Goal: Task Accomplishment & Management: Complete application form

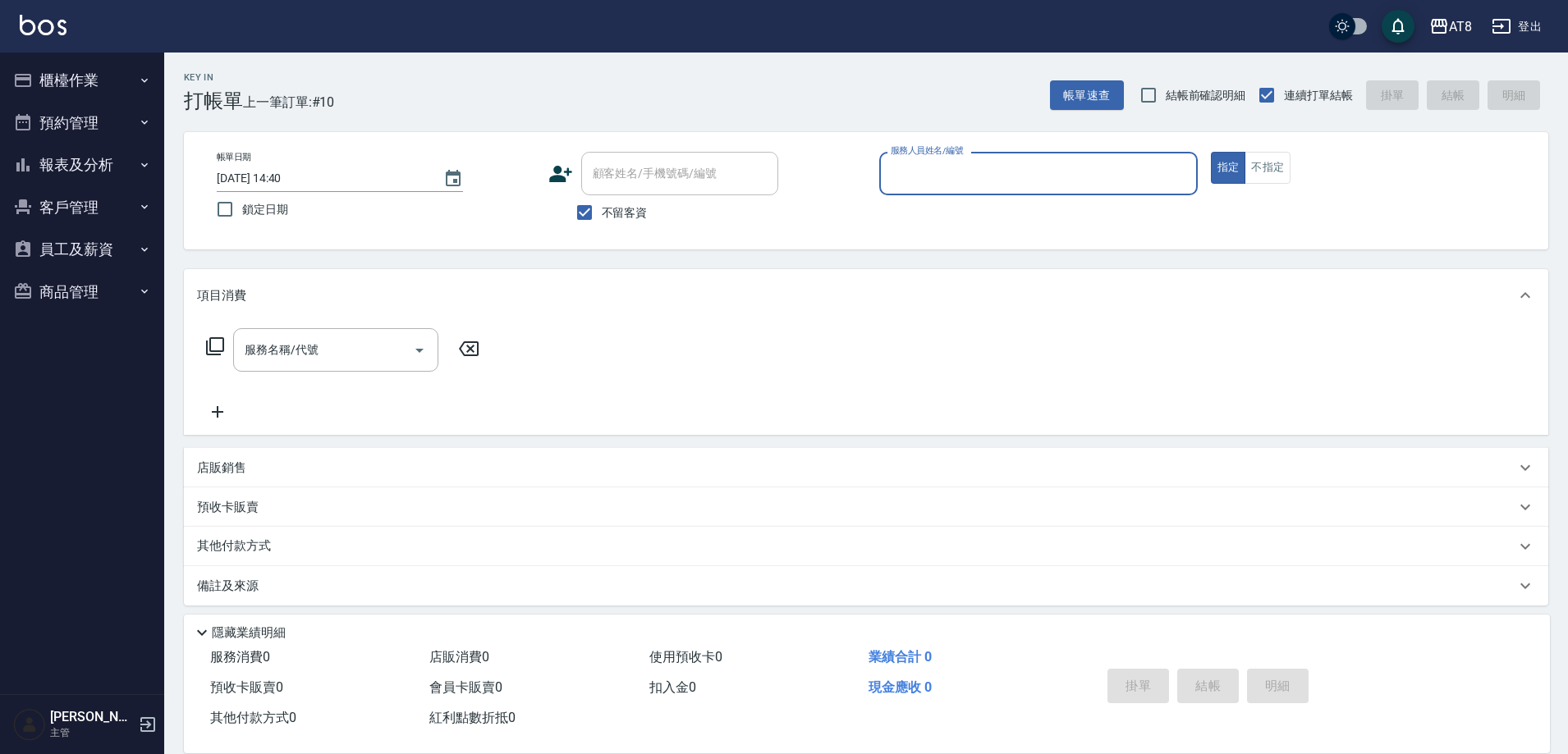
click at [88, 67] on button "櫃檯作業" at bounding box center [82, 80] width 151 height 43
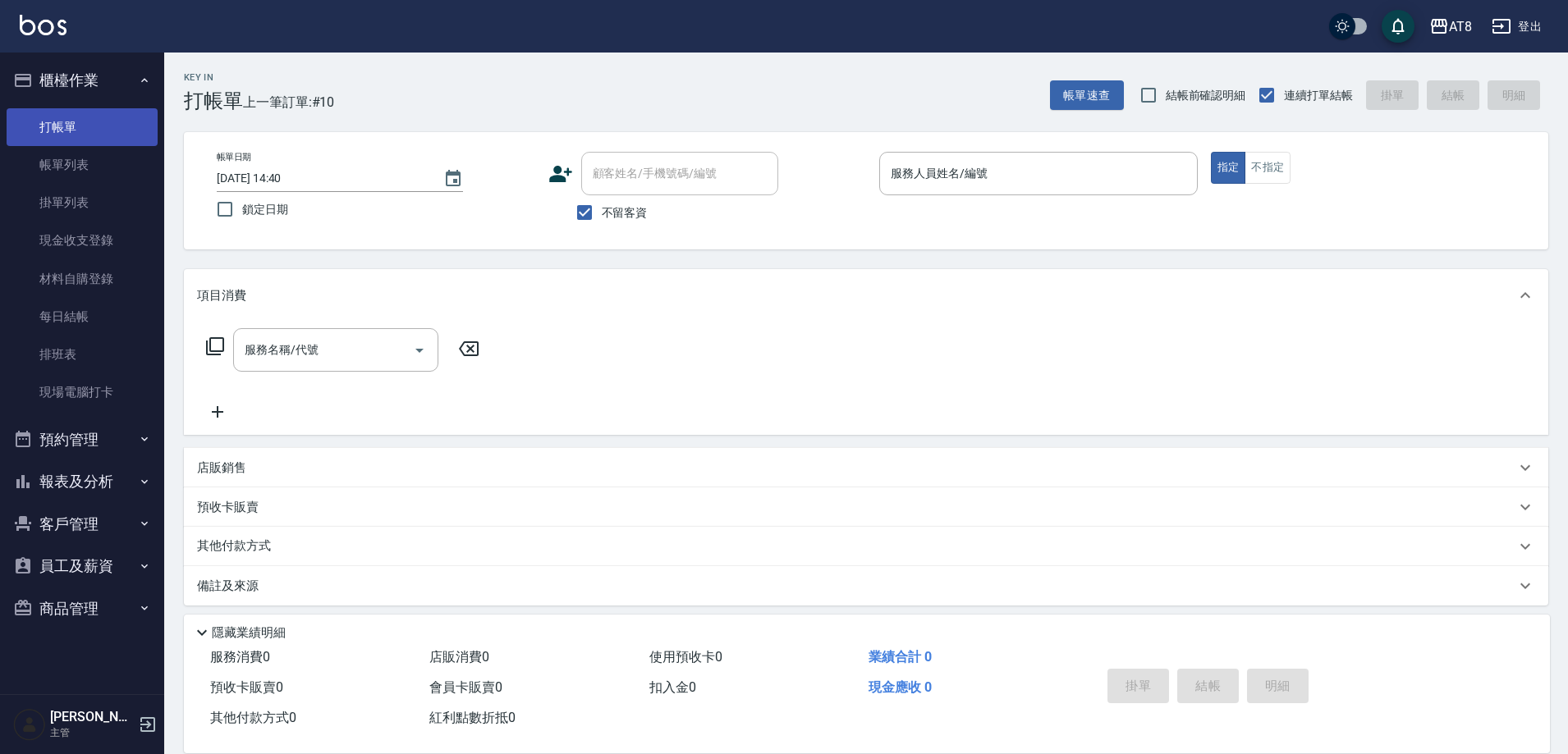
click at [106, 160] on link "帳單列表" at bounding box center [82, 164] width 151 height 38
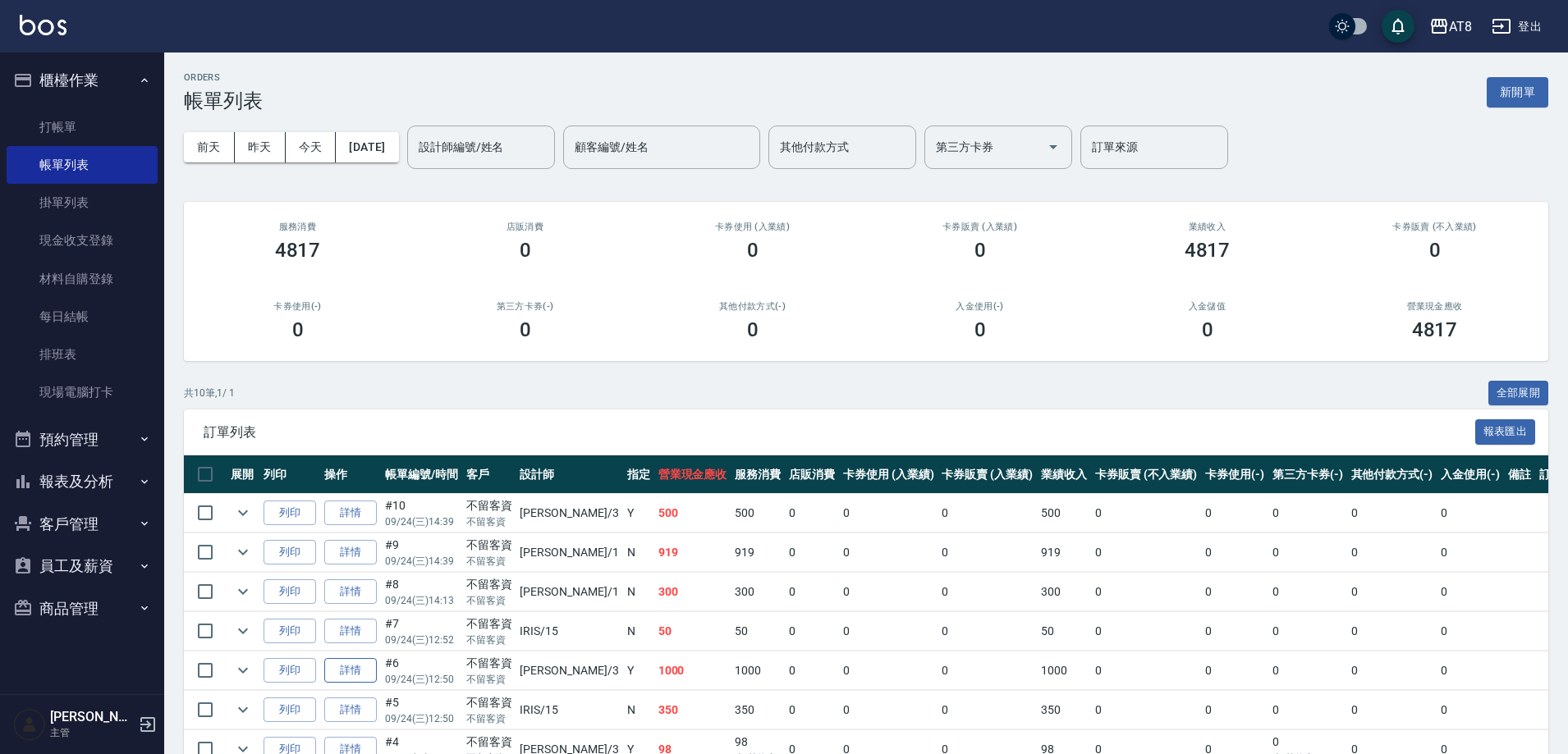
click at [350, 683] on link "詳情" at bounding box center [350, 671] width 52 height 25
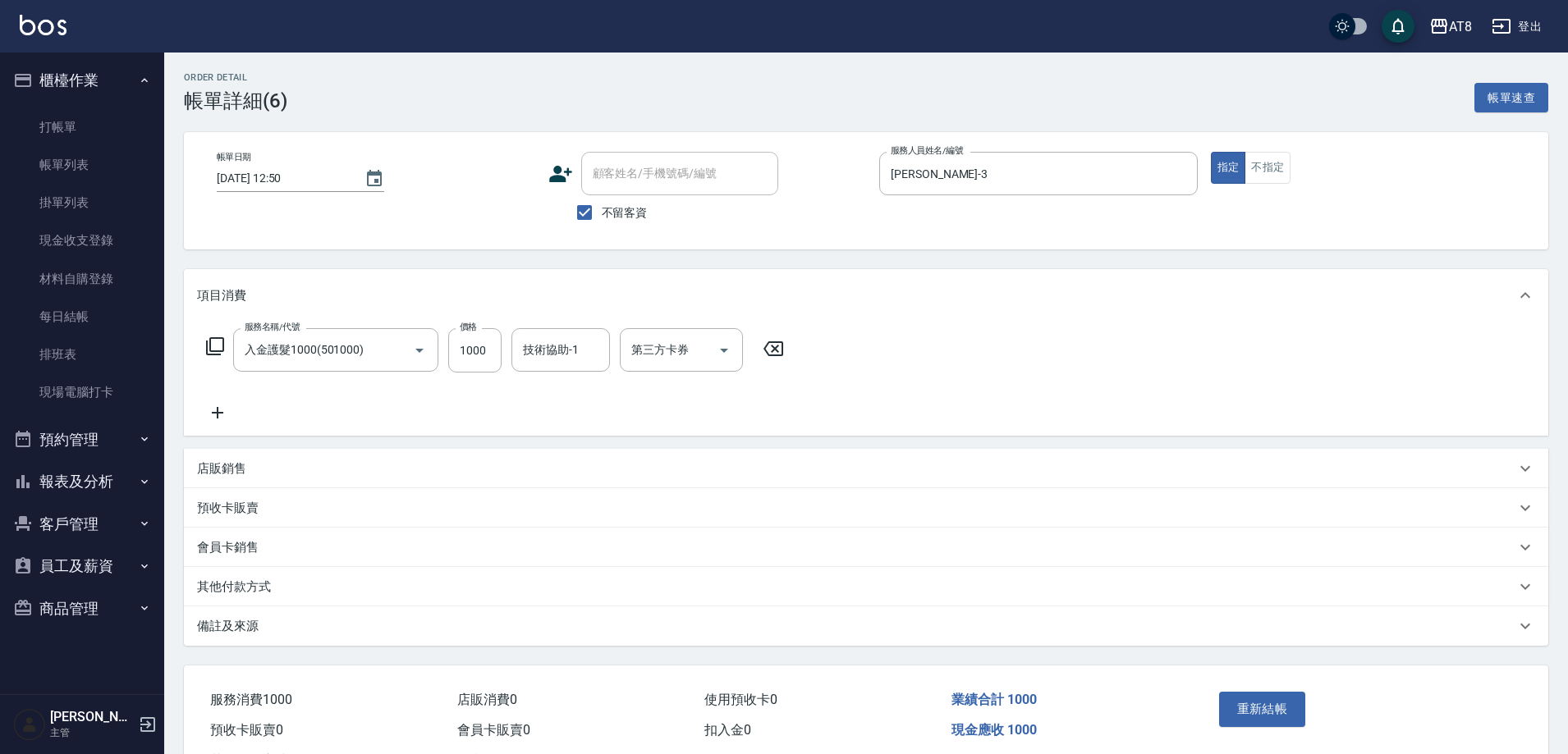
type input "[DATE] 12:50"
checkbox input "true"
type input "[PERSON_NAME]-3"
type input "入金護髮1000(501000)"
click at [783, 352] on icon at bounding box center [773, 348] width 19 height 14
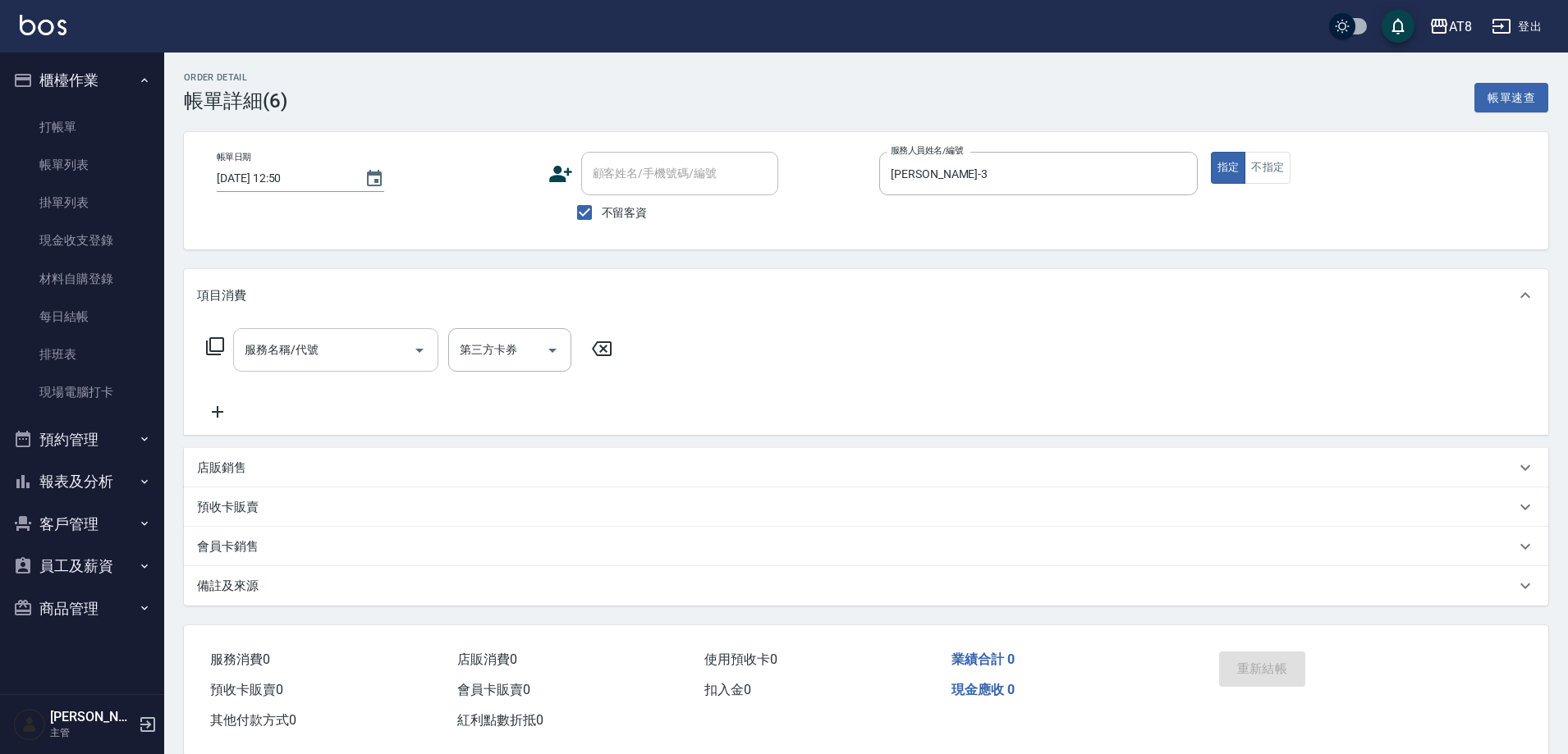
click at [276, 351] on input "服務名稱/代號" at bounding box center [324, 350] width 166 height 29
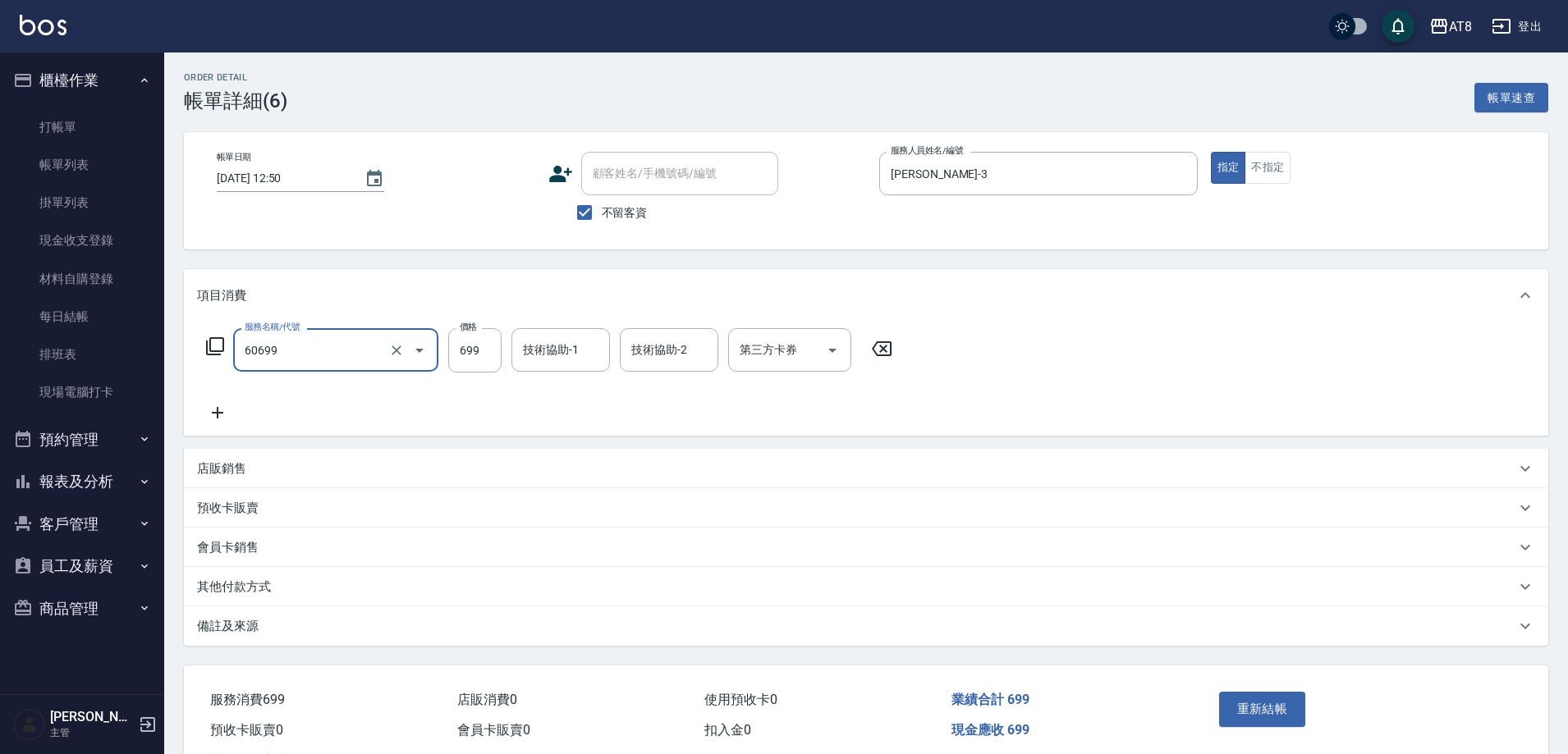
type input "入金SPA699(60699)"
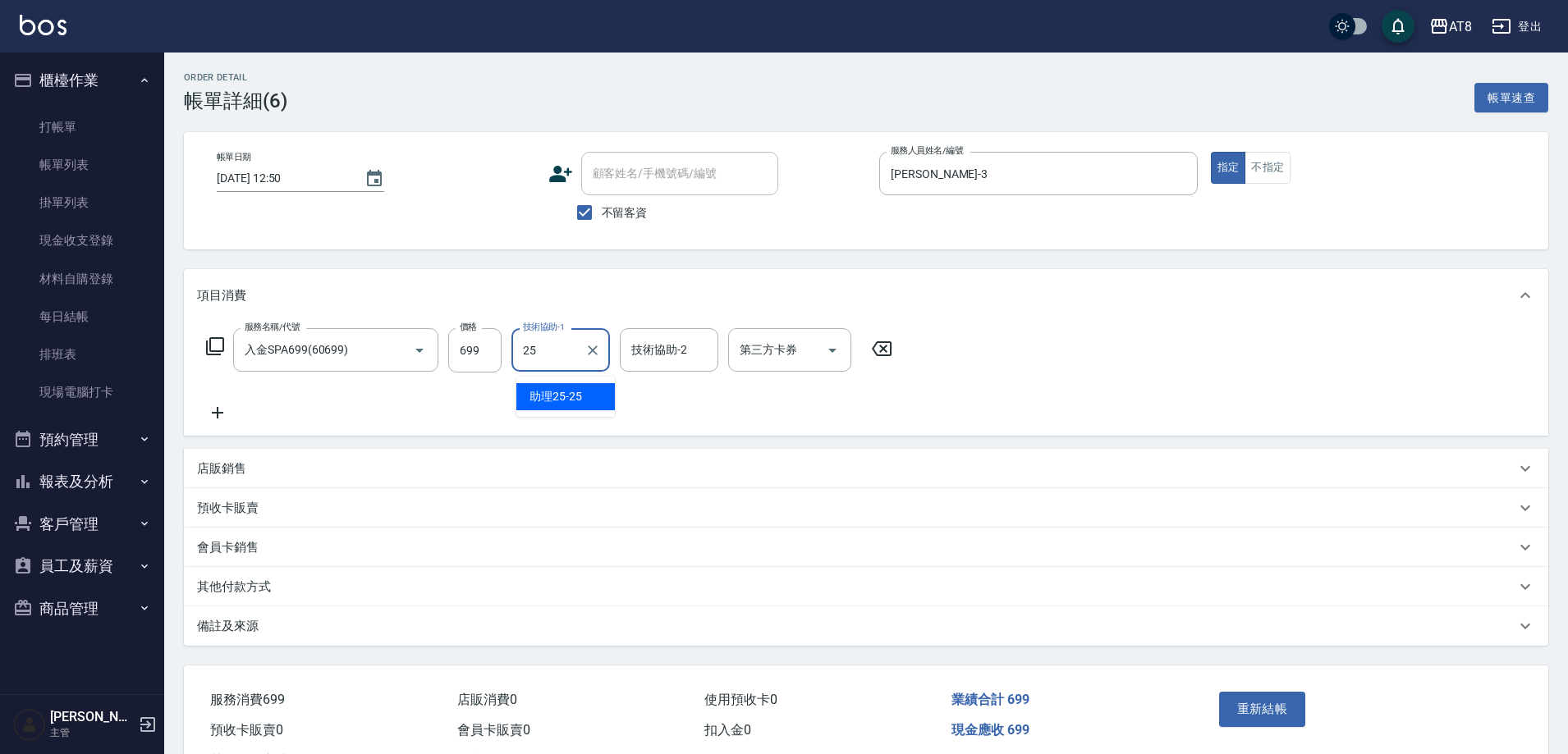
type input "助理25-25"
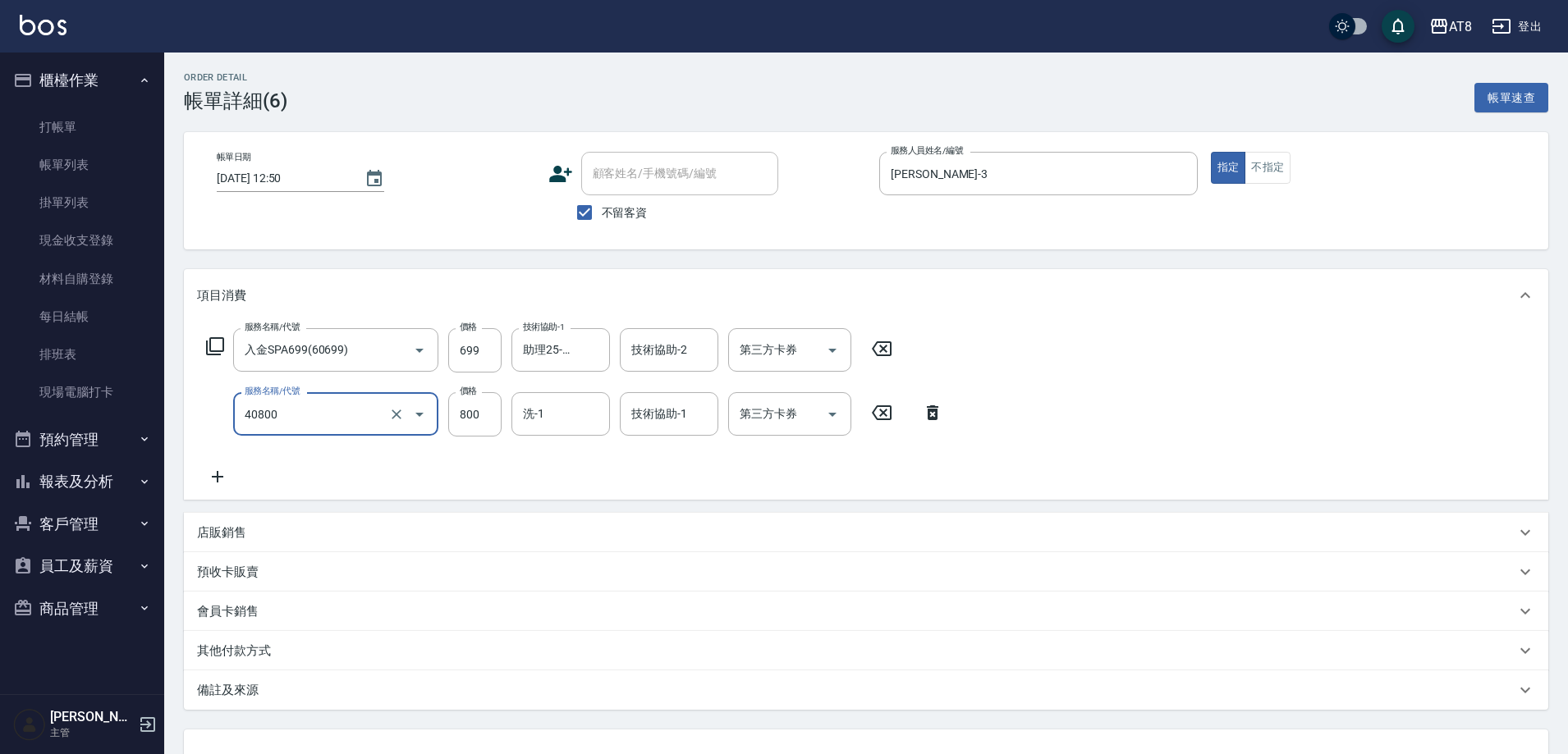
type input "入金染800(40800)"
type input "801"
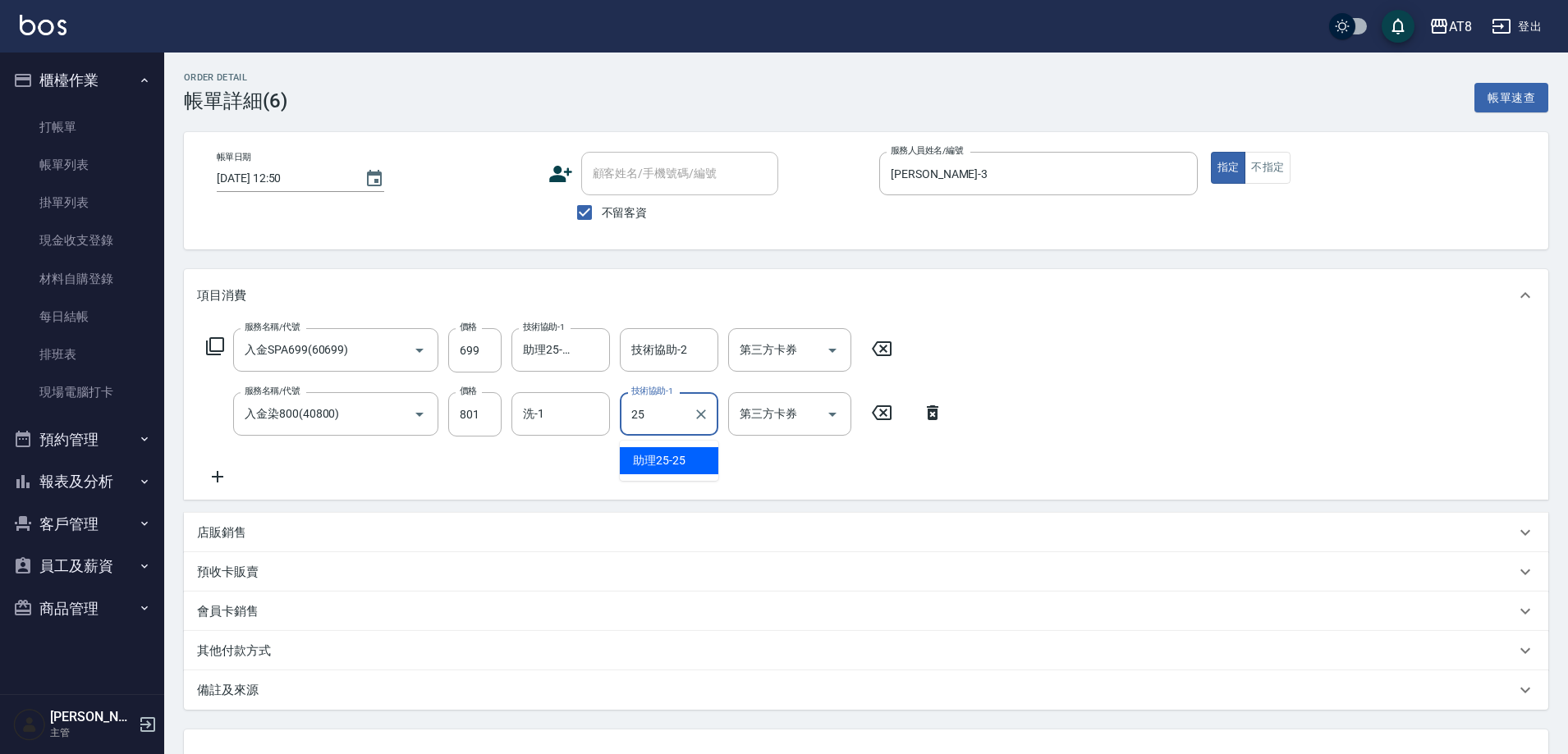
type input "助理25-25"
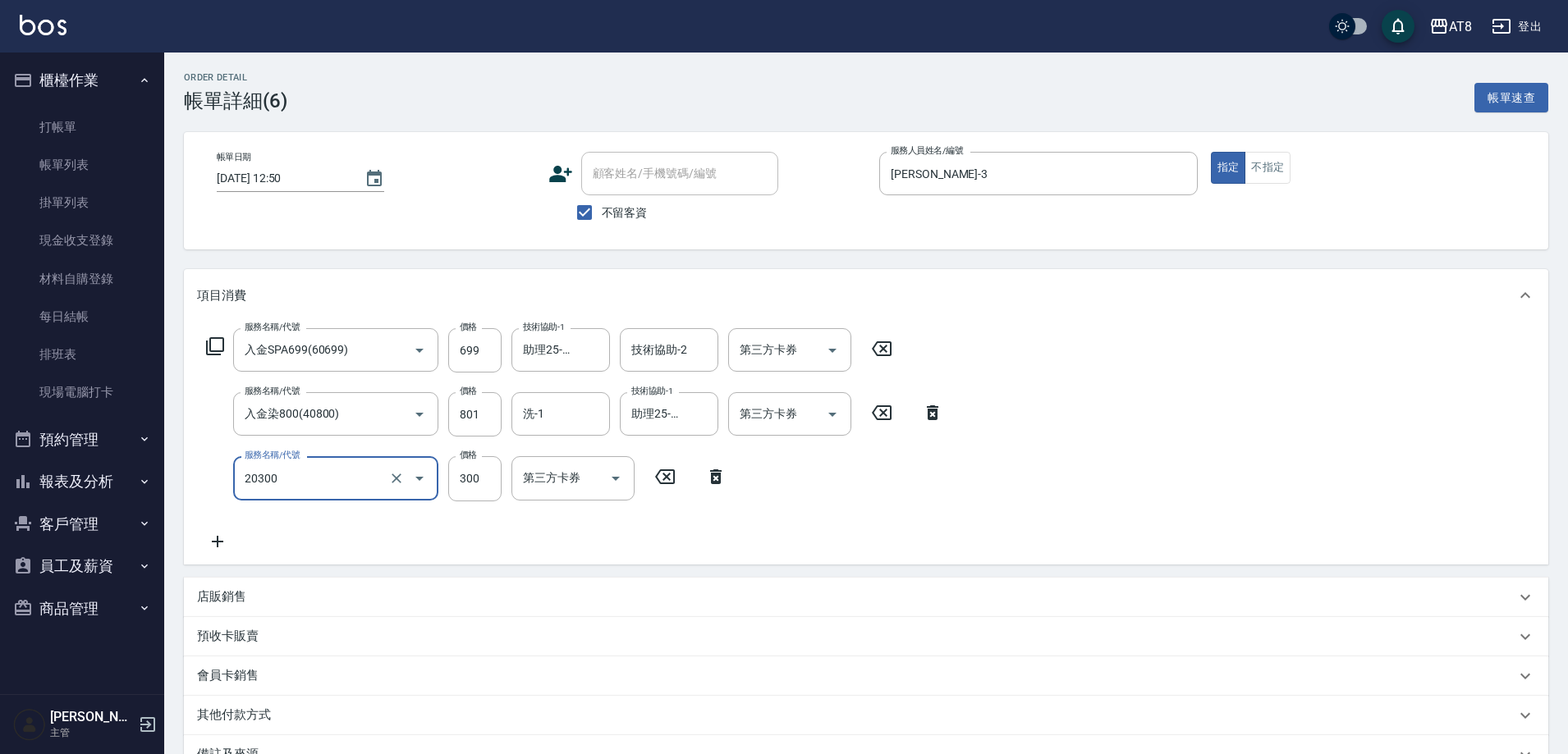
type input "入金剪髮300(20300)"
type input "350"
click at [231, 606] on p "店販銷售" at bounding box center [221, 597] width 49 height 17
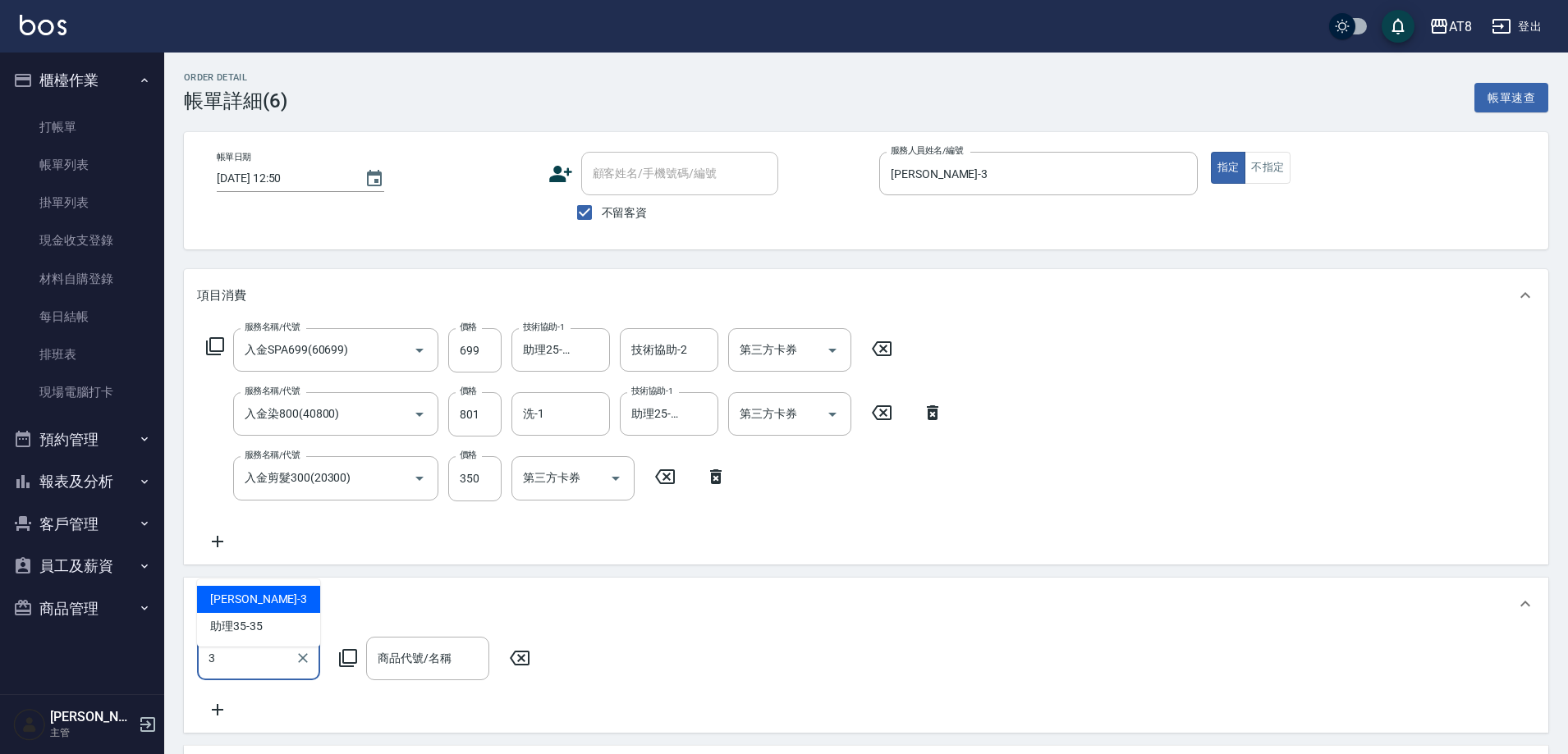
type input "[PERSON_NAME]-3"
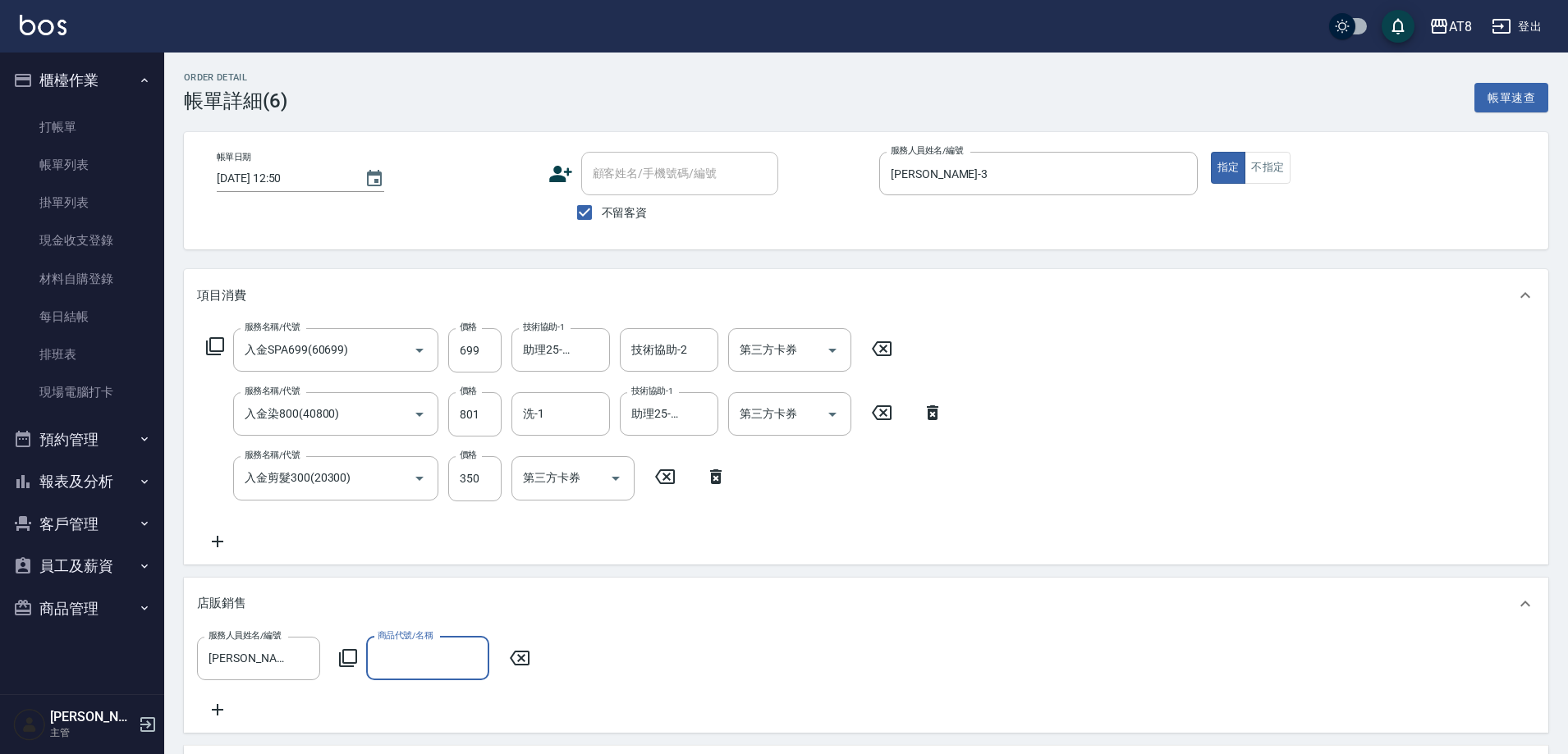
click at [340, 667] on icon at bounding box center [348, 658] width 18 height 18
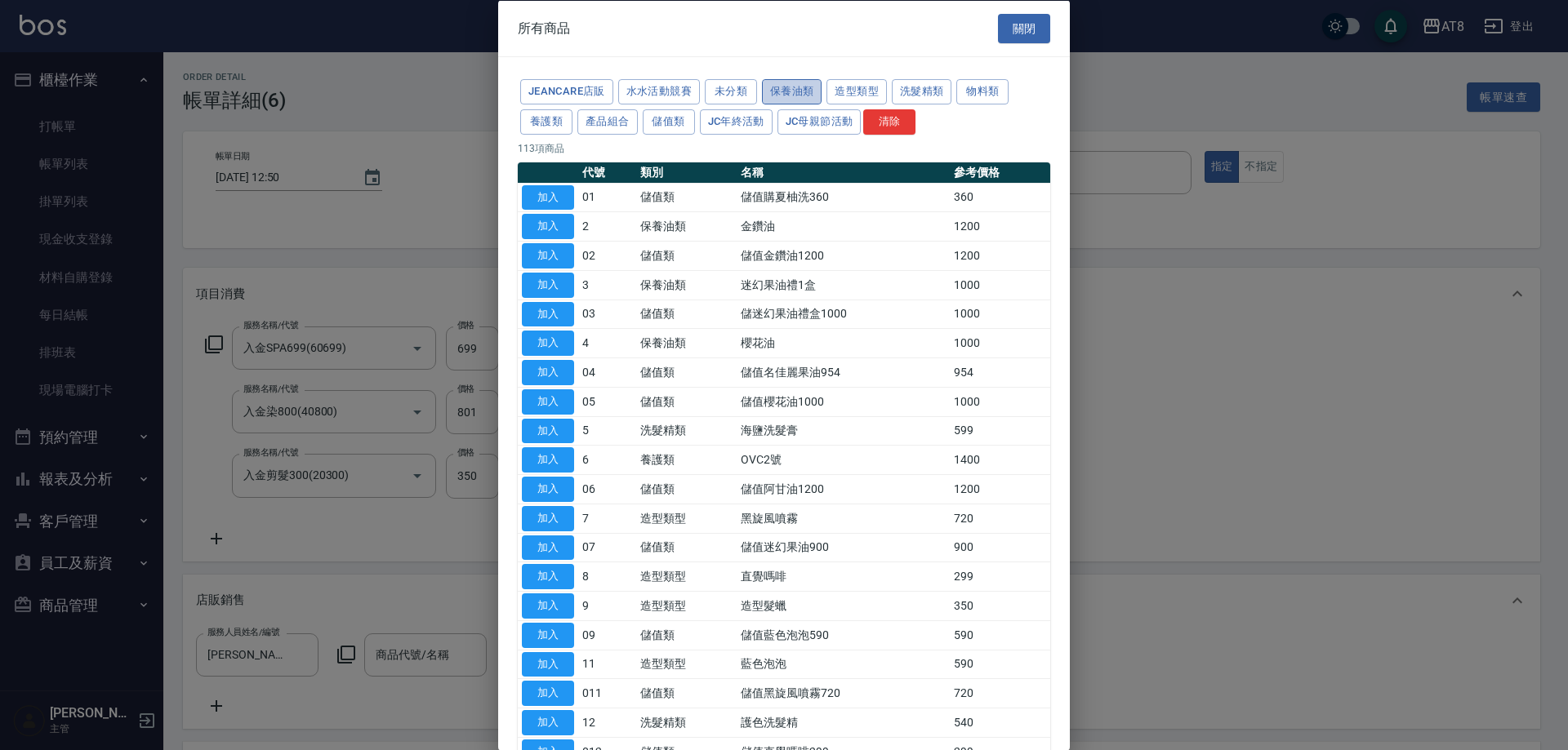
click at [822, 103] on button "保養油類" at bounding box center [792, 91] width 61 height 25
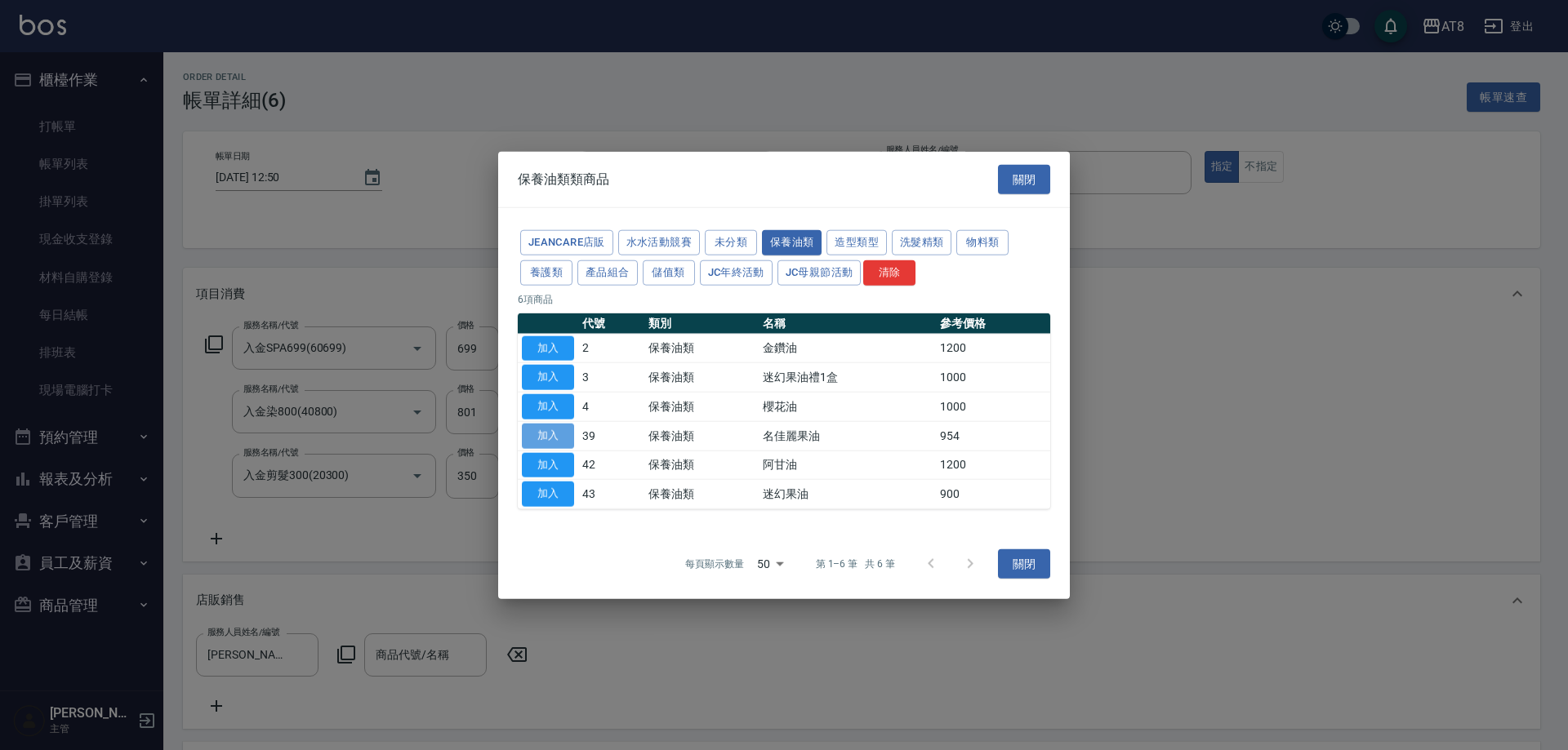
click at [536, 442] on button "加入" at bounding box center [548, 436] width 52 height 25
type input "名佳麗果油"
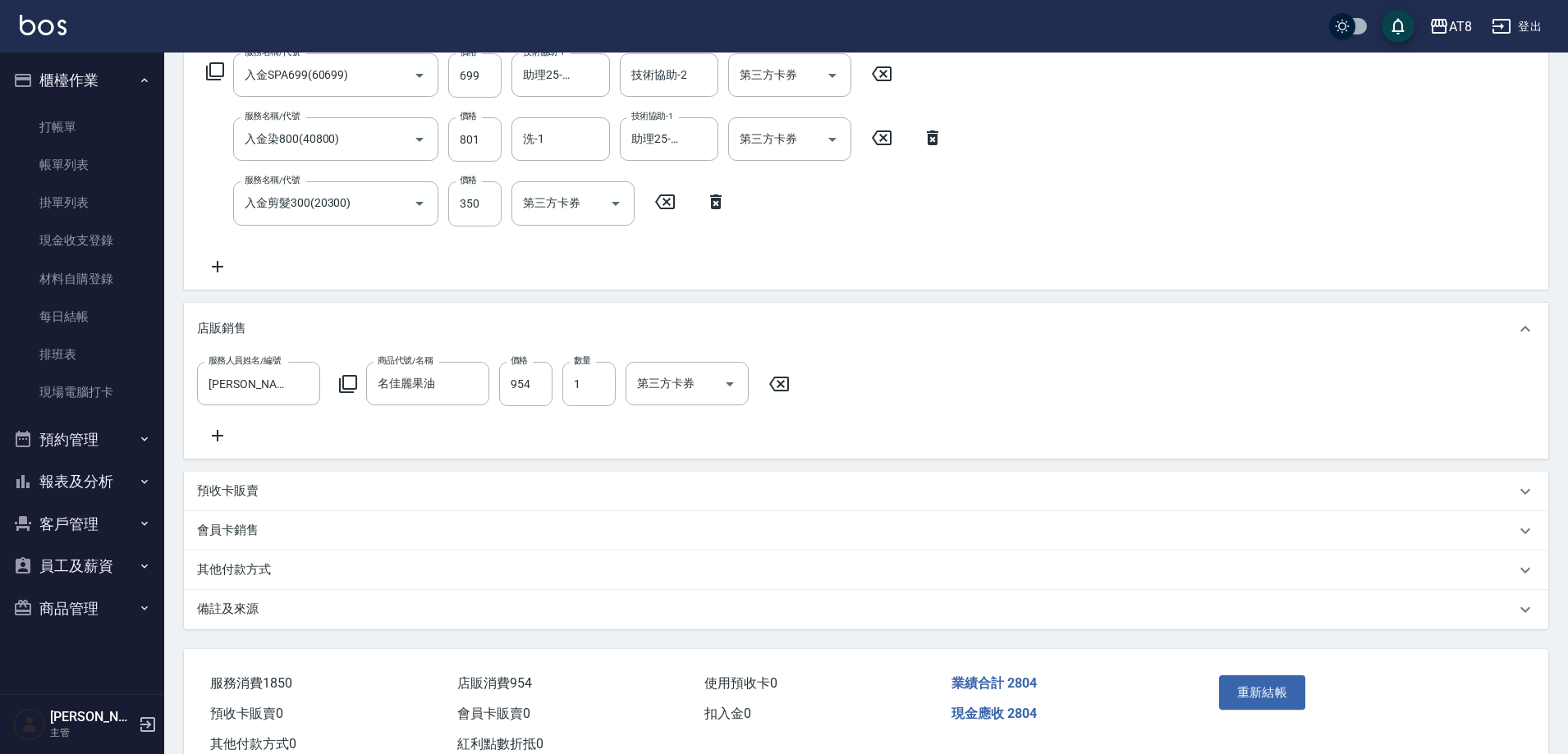
scroll to position [268, 0]
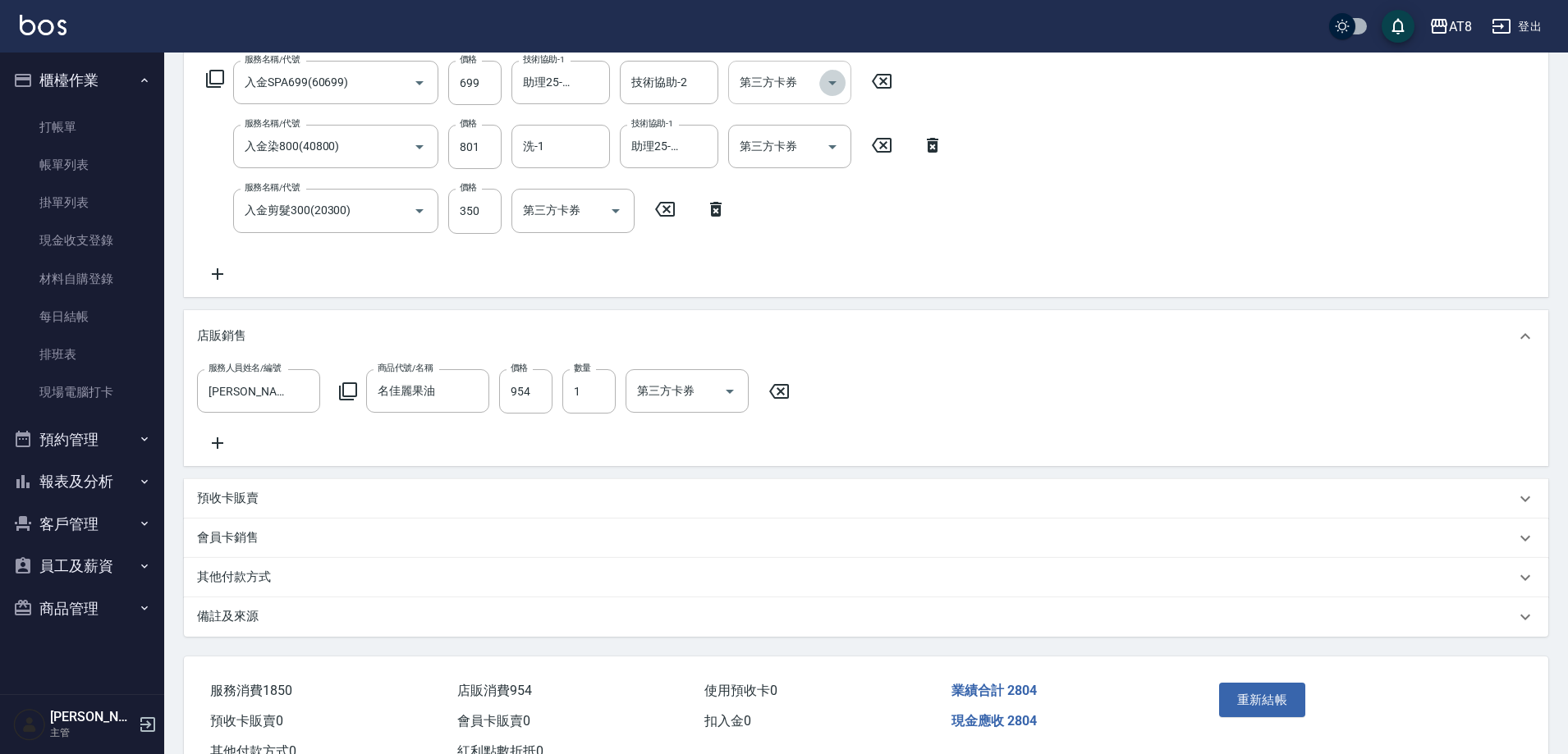
click at [837, 85] on icon "Open" at bounding box center [832, 83] width 19 height 19
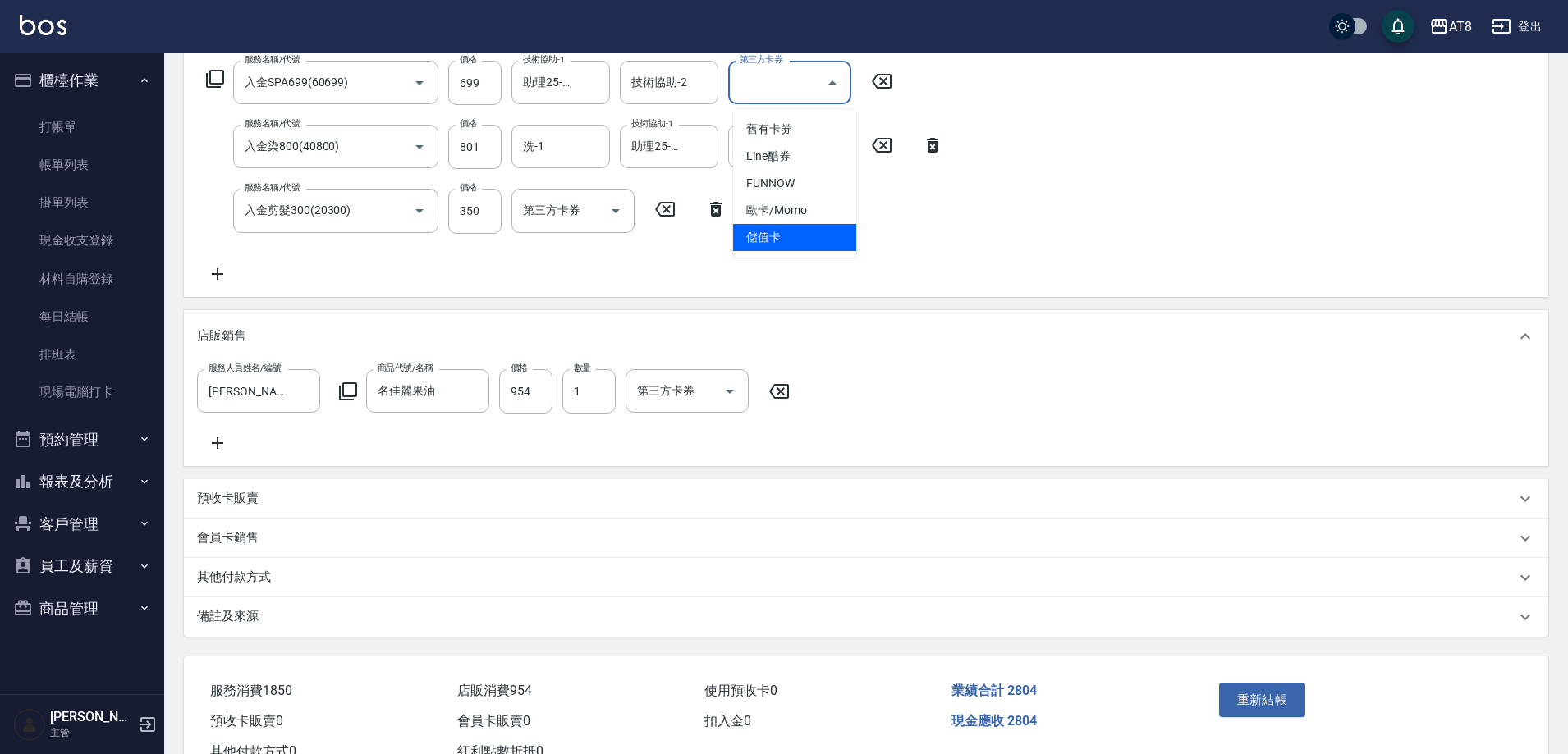
click at [805, 237] on span "儲值卡" at bounding box center [794, 238] width 123 height 27
type input "儲值卡"
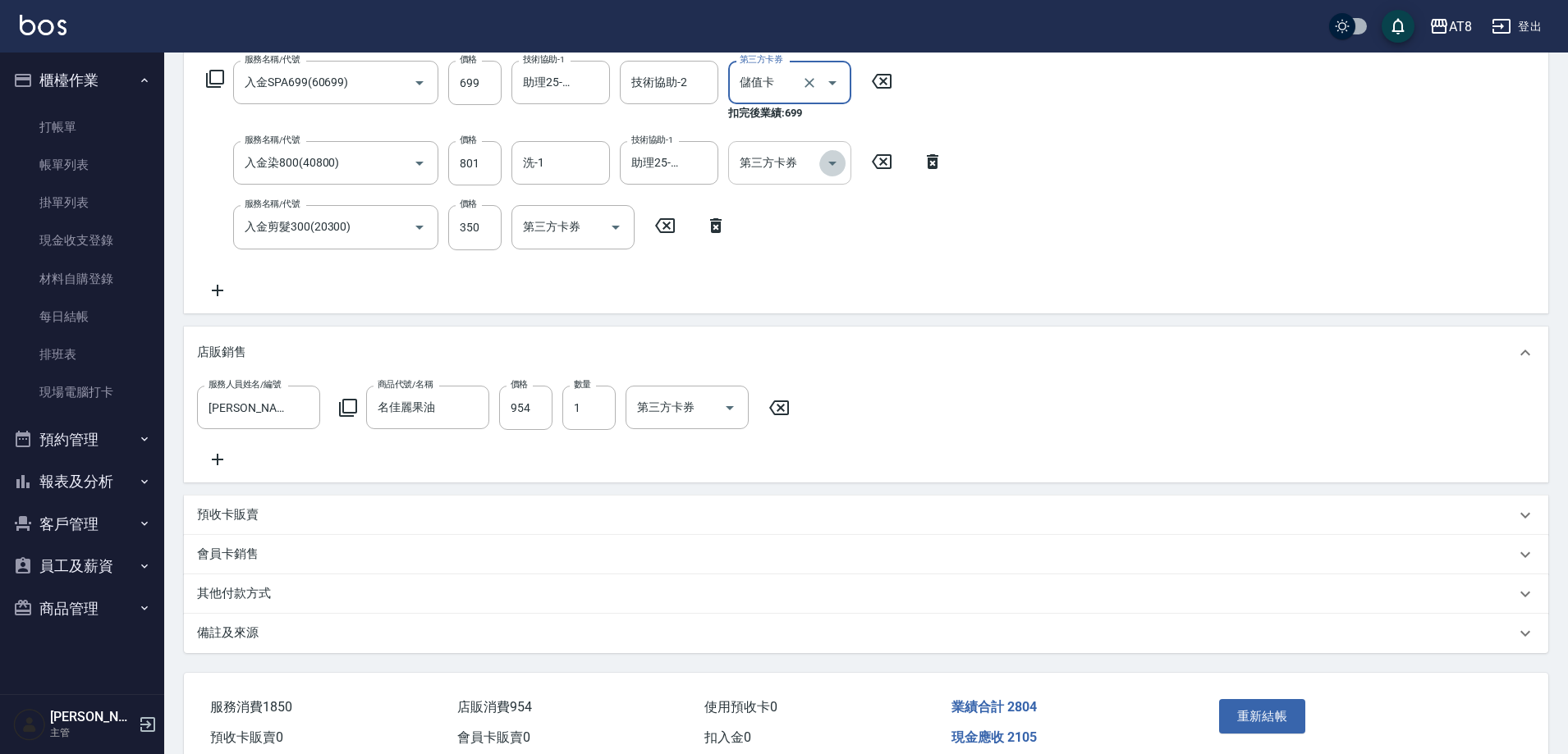
click at [823, 165] on icon "Open" at bounding box center [832, 163] width 19 height 19
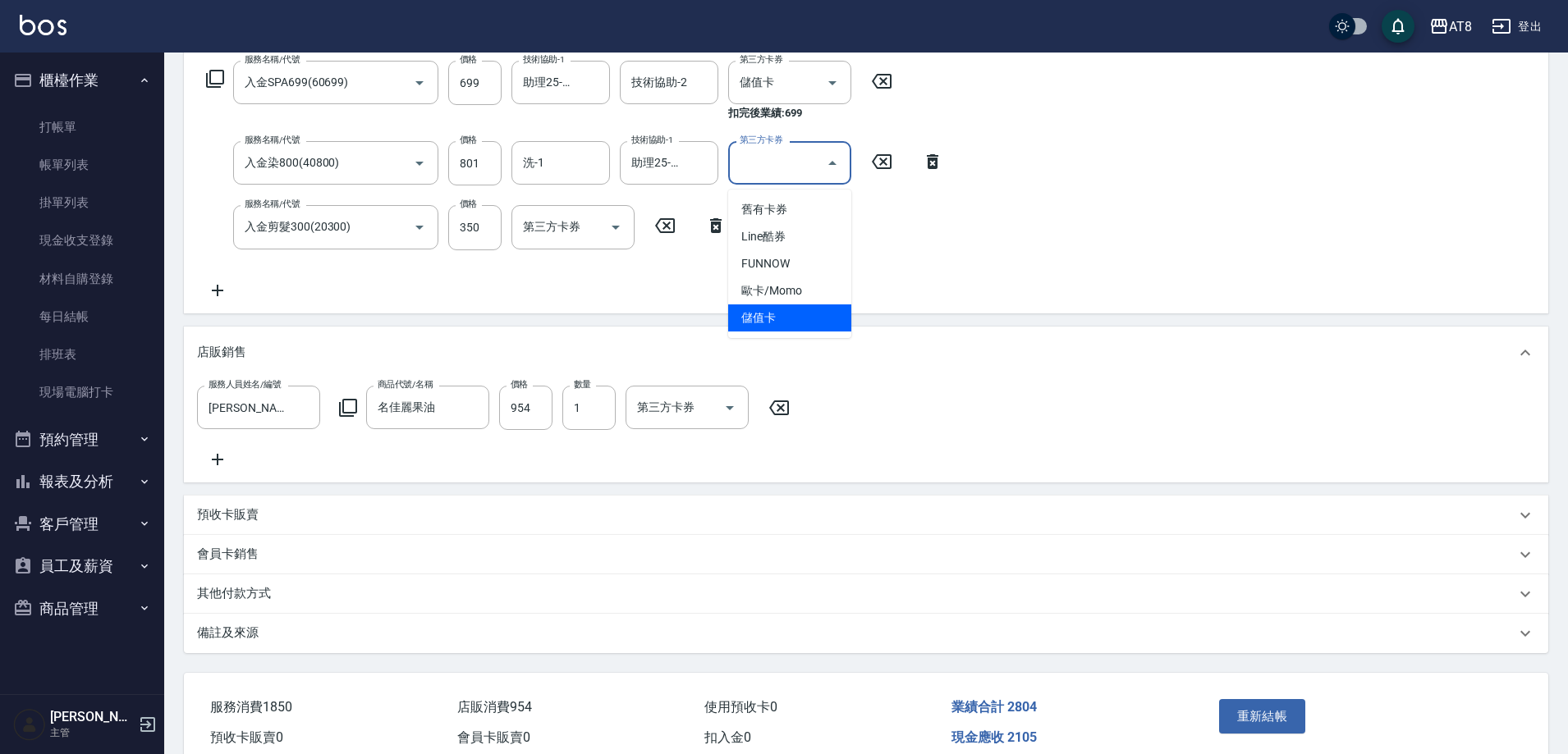
click at [822, 323] on span "儲值卡" at bounding box center [789, 318] width 123 height 27
type input "儲值卡"
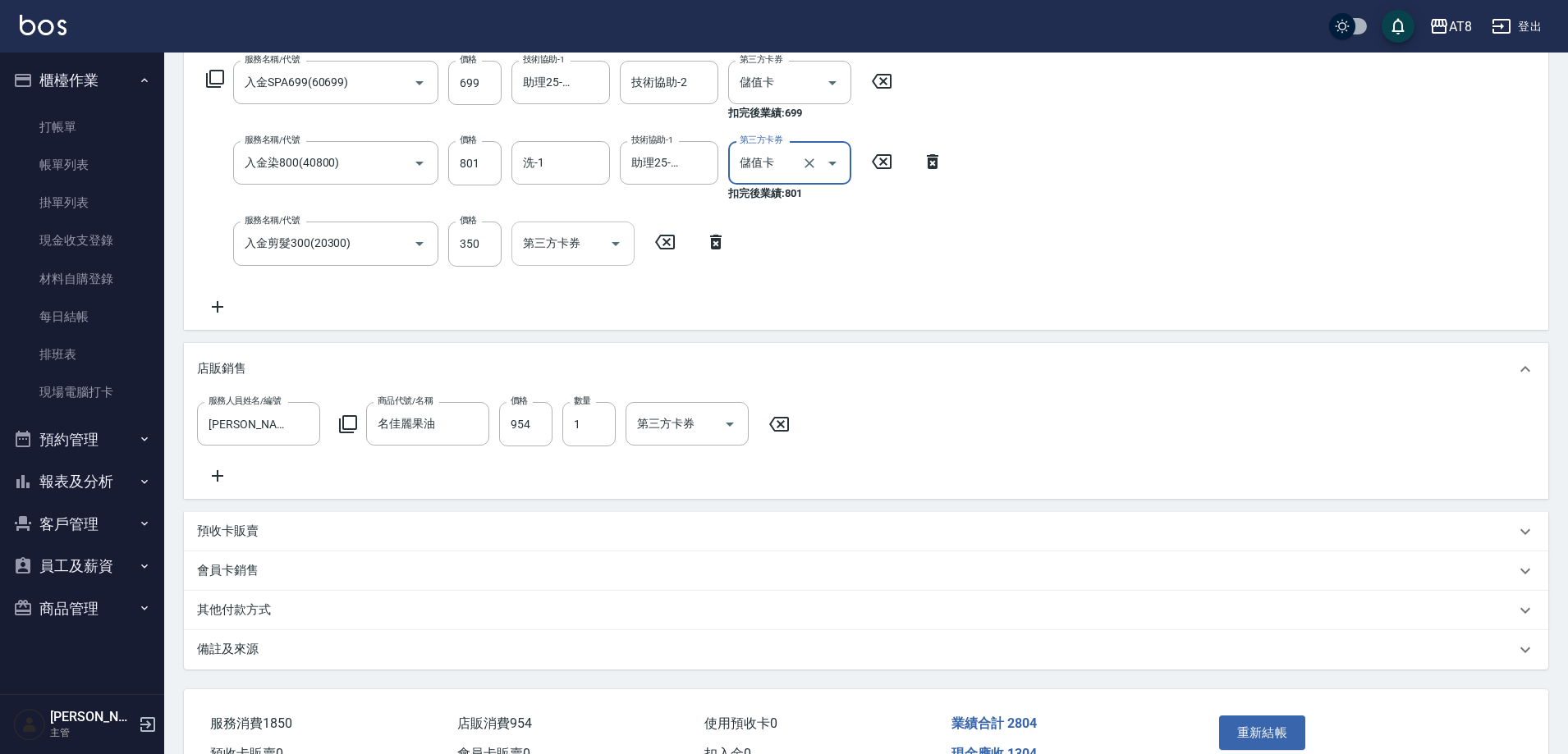
click at [613, 244] on icon "Open" at bounding box center [616, 244] width 19 height 19
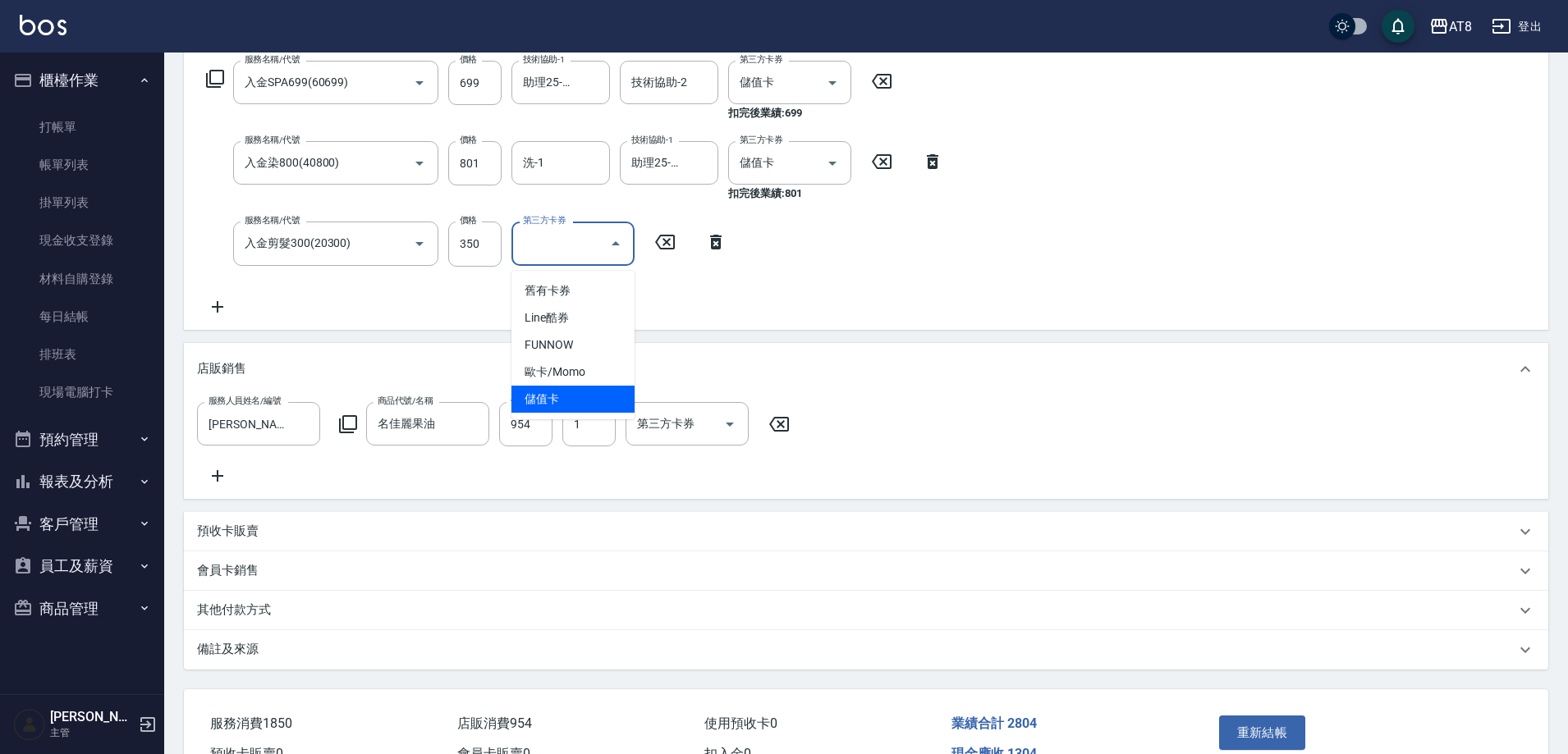
click at [624, 405] on span "儲值卡" at bounding box center [572, 399] width 123 height 27
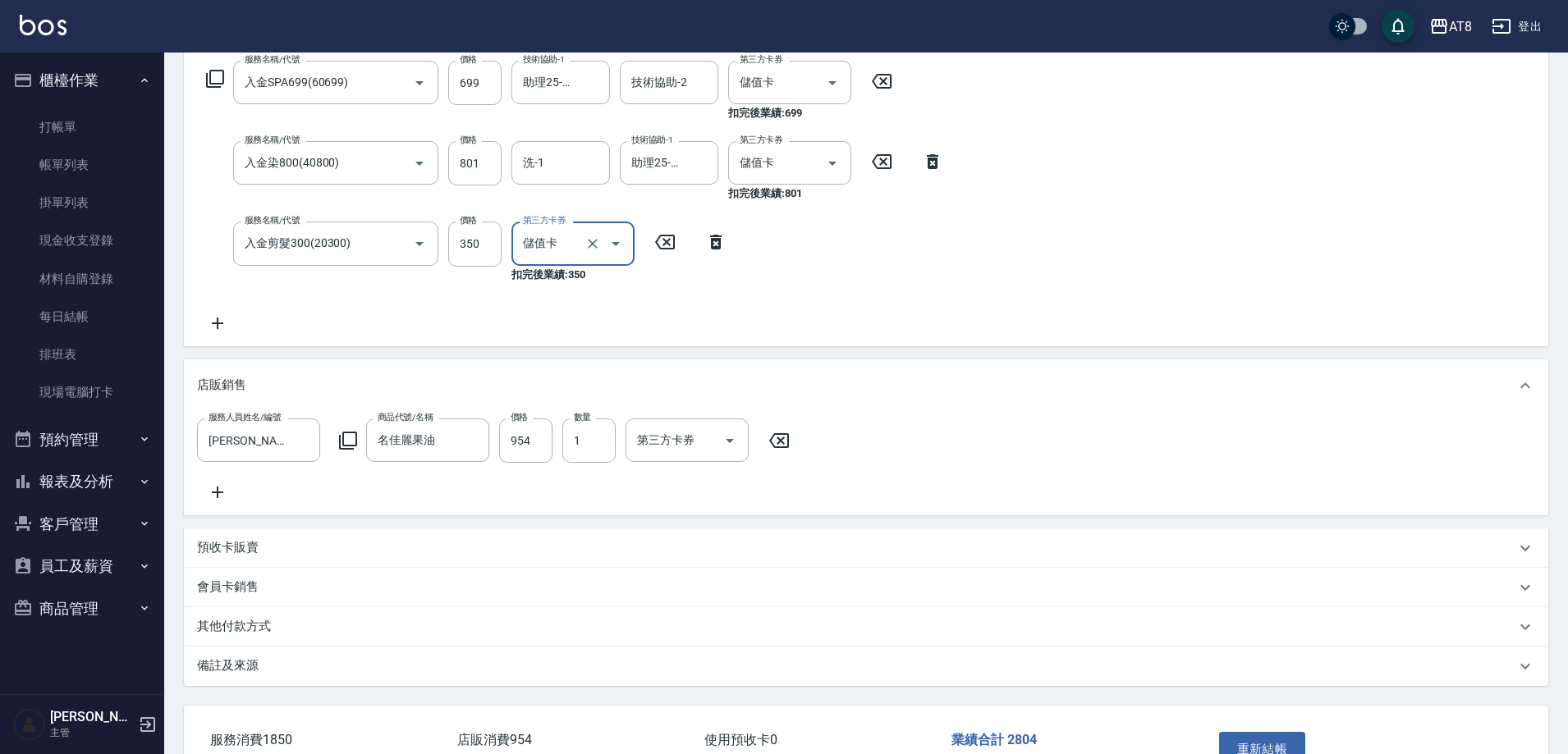
type input "儲值卡"
click at [220, 334] on icon at bounding box center [218, 323] width 41 height 19
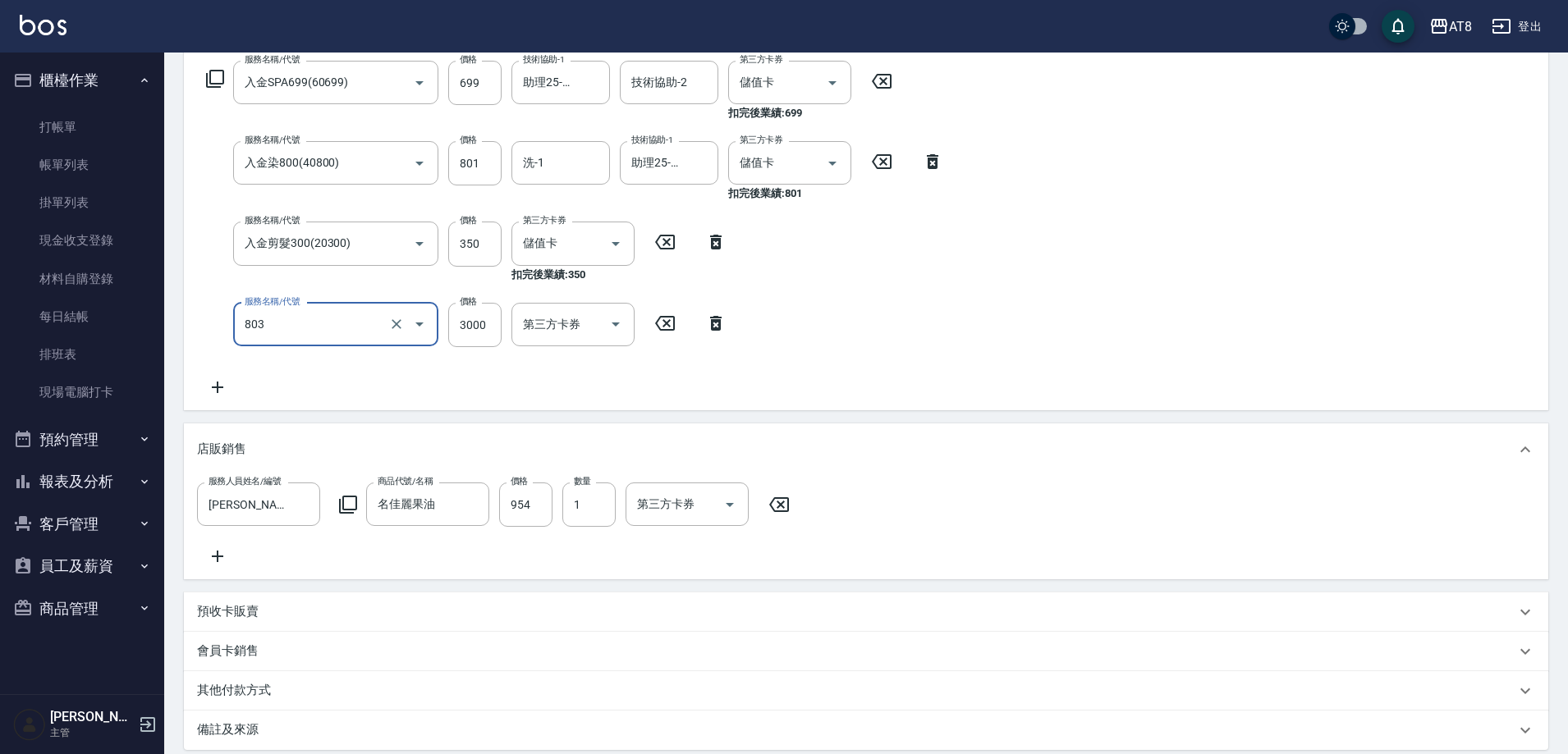
type input "頂級豪華3(803)"
type input "1093"
click at [998, 306] on div "服務名稱/代號 入金SPA699(60699) 服務名稱/代號 價格 699 價格 技術協助-1 助理25-25 技術協助-1 技術協助-2 技術協助-2 第…" at bounding box center [865, 232] width 1364 height 357
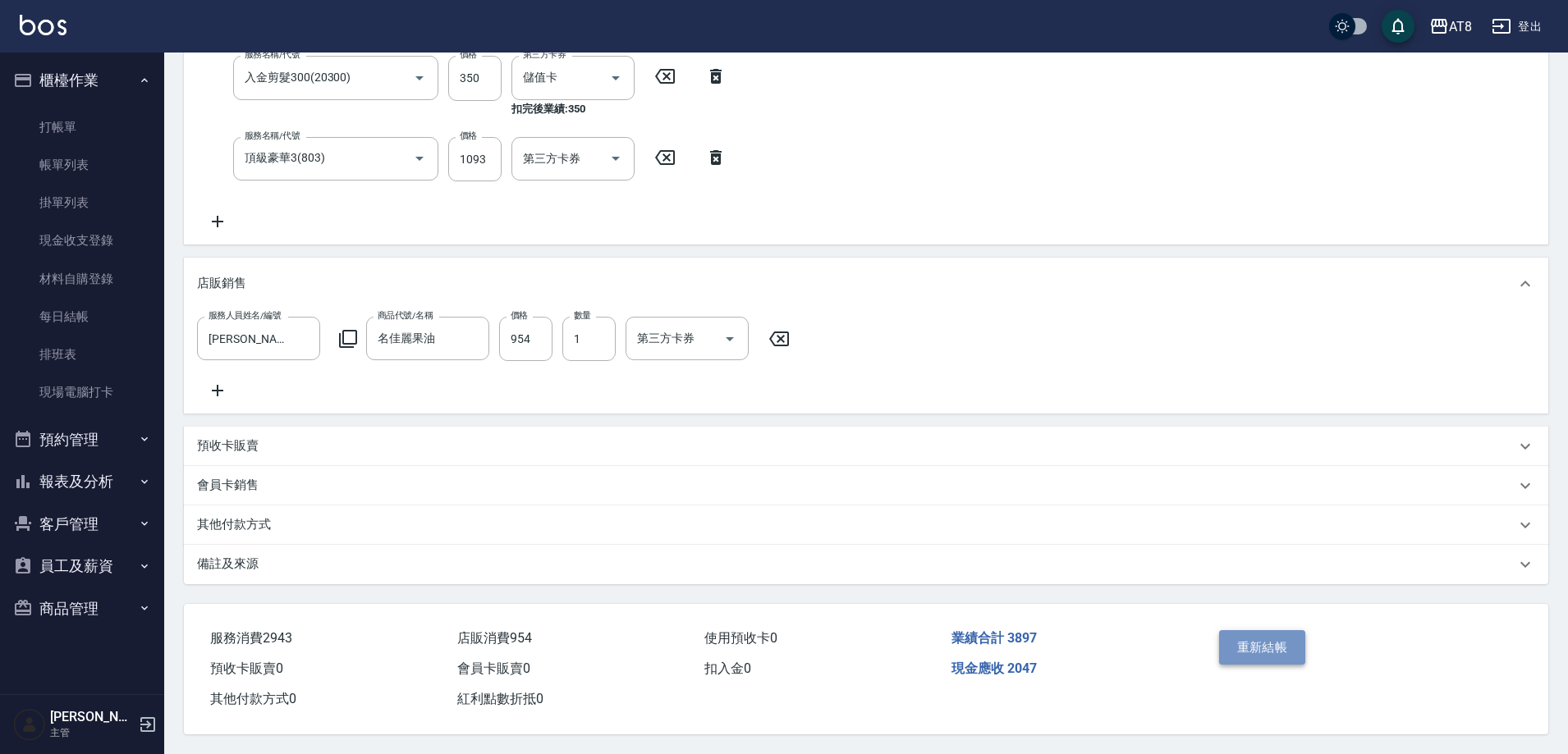
click at [1277, 641] on button "重新結帳" at bounding box center [1263, 648] width 87 height 35
